Goal: Task Accomplishment & Management: Manage account settings

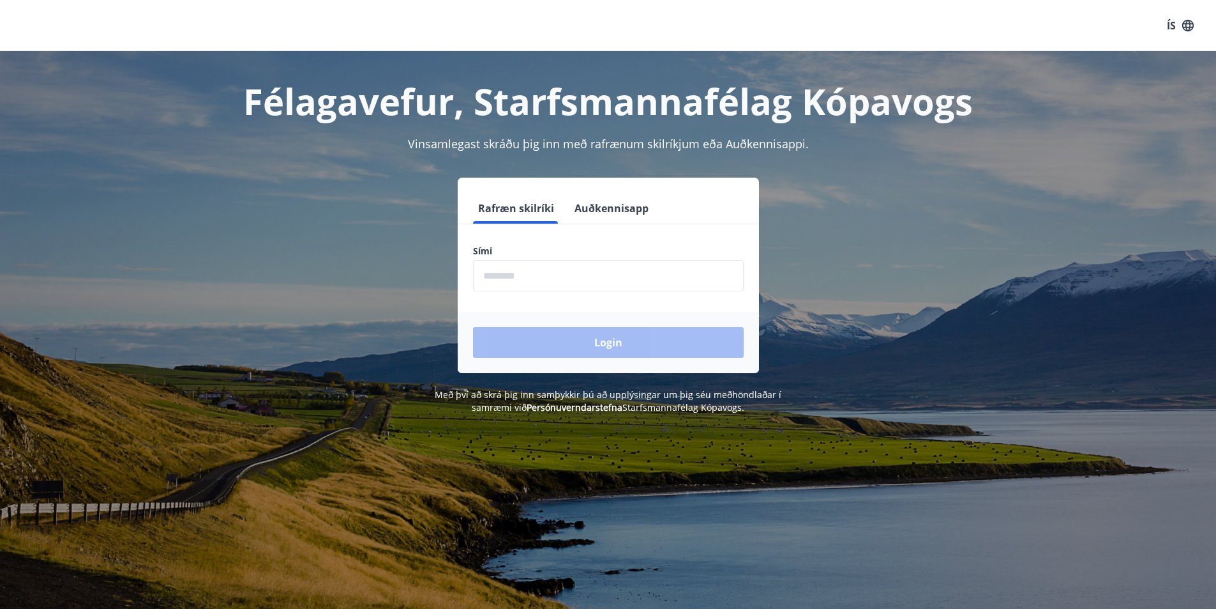
click at [561, 279] on input "phone" at bounding box center [608, 275] width 271 height 31
type input "********"
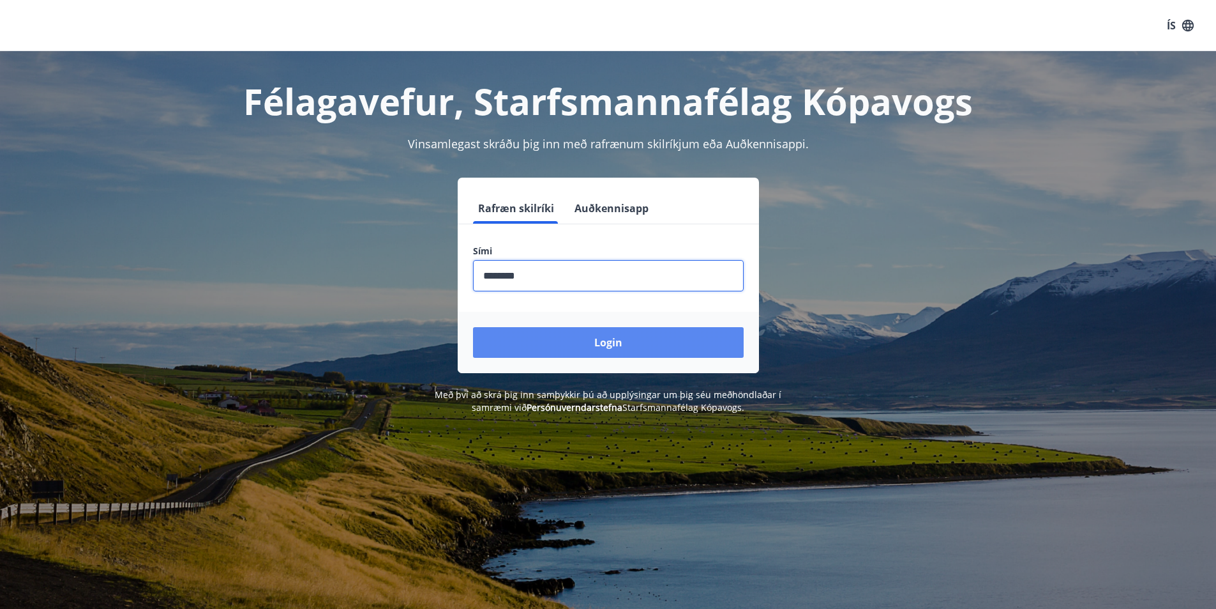
click at [581, 348] on button "Login" at bounding box center [608, 342] width 271 height 31
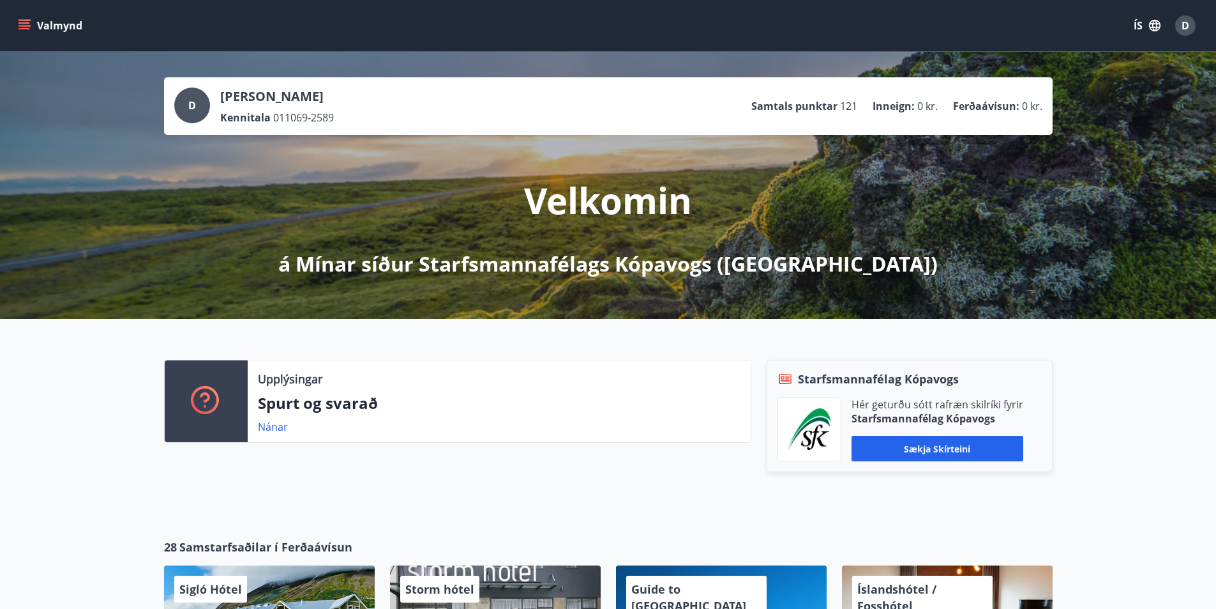
click at [24, 24] on icon "menu" at bounding box center [24, 22] width 11 height 1
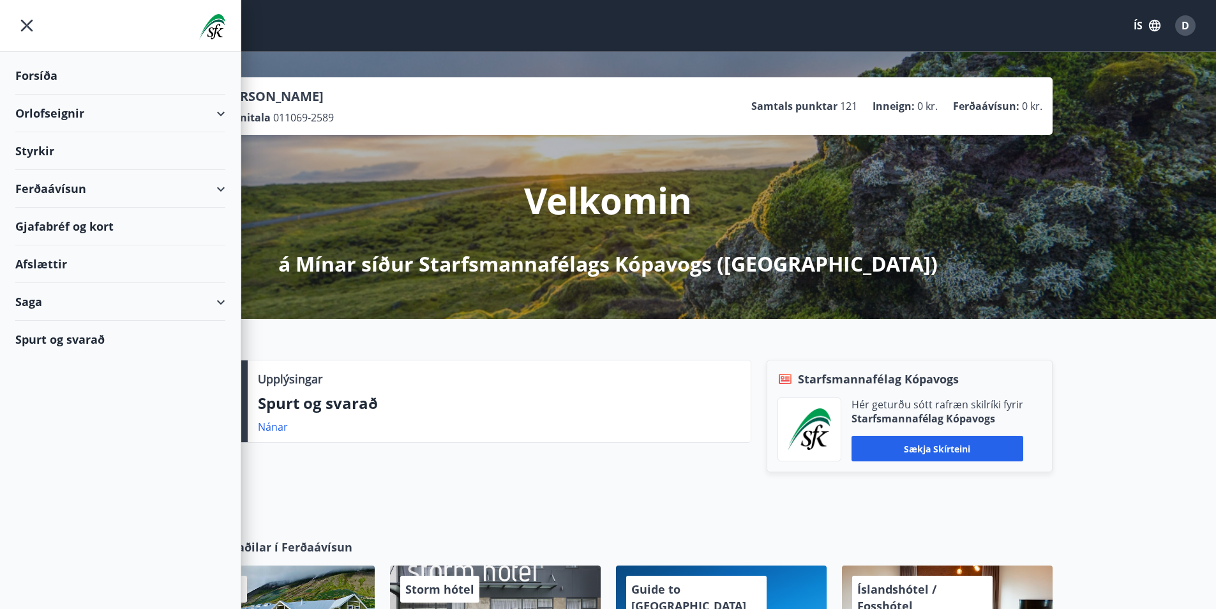
click at [55, 231] on div "Gjafabréf og kort" at bounding box center [120, 227] width 210 height 38
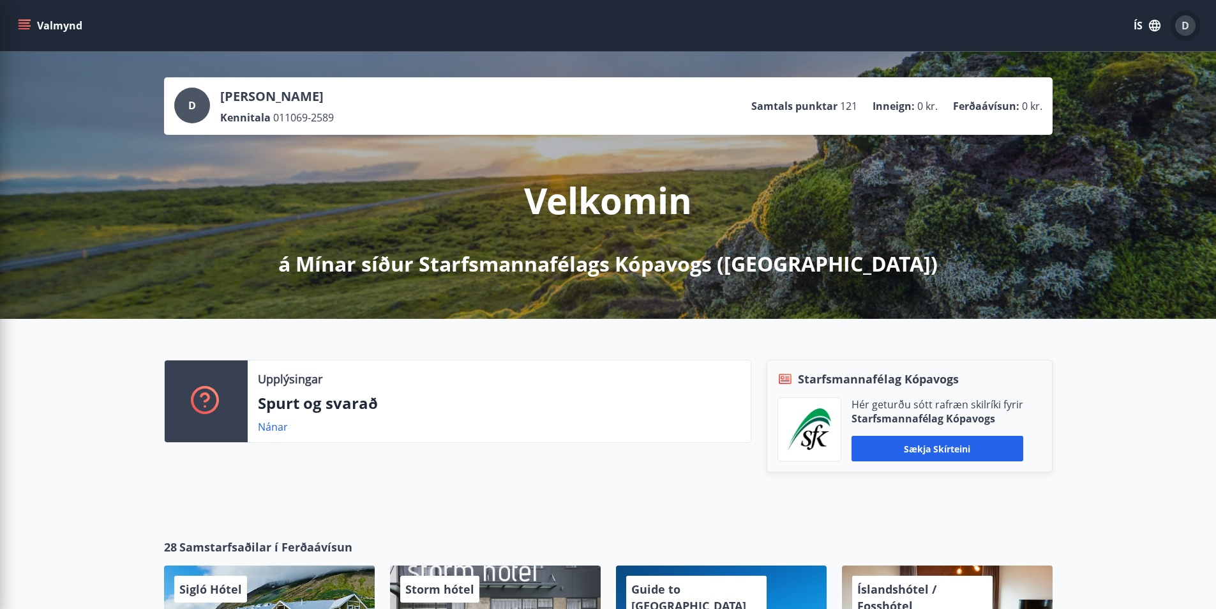
click at [1184, 20] on span "D" at bounding box center [1186, 26] width 8 height 14
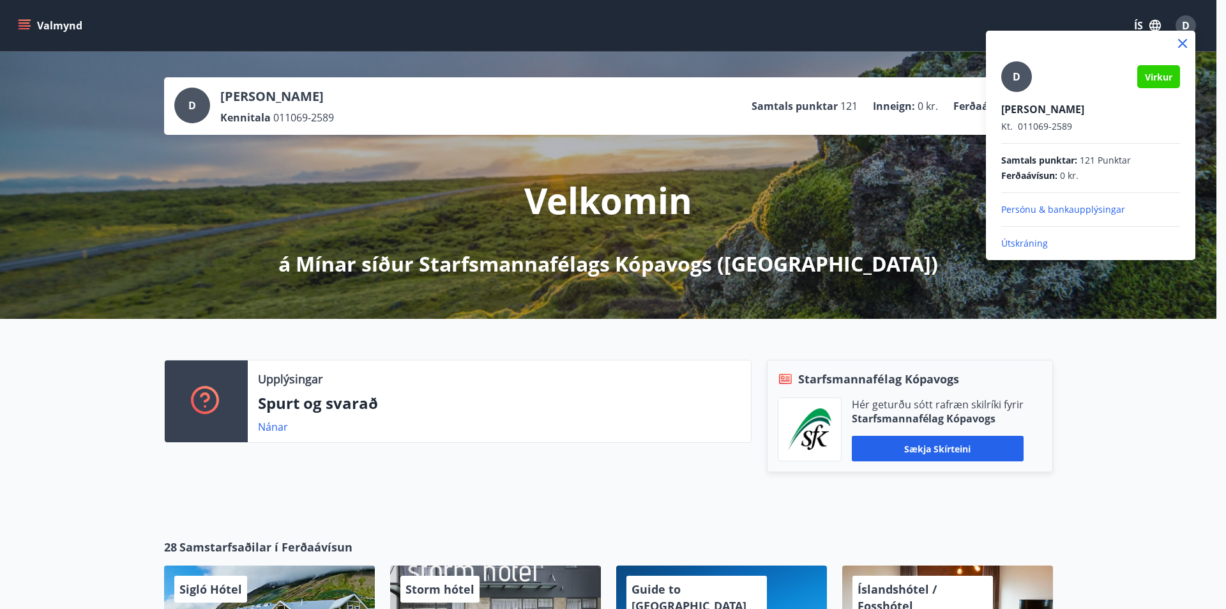
click at [1024, 245] on p "Útskráning" at bounding box center [1090, 243] width 179 height 13
